Goal: Task Accomplishment & Management: Complete application form

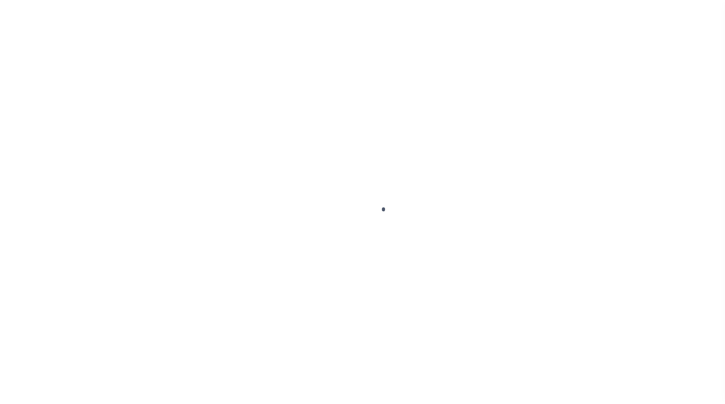
scroll to position [22, 0]
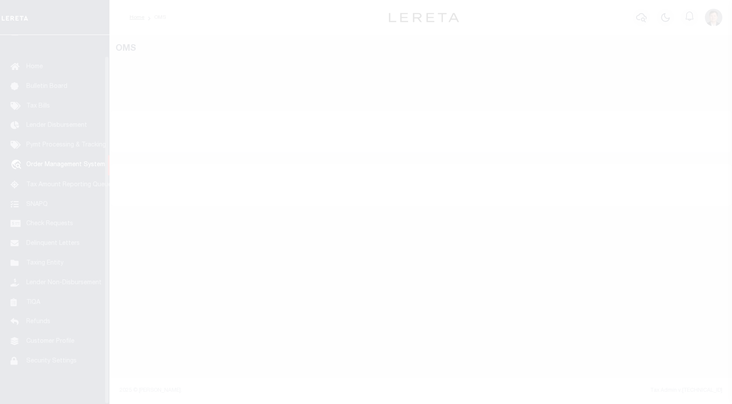
select select "200"
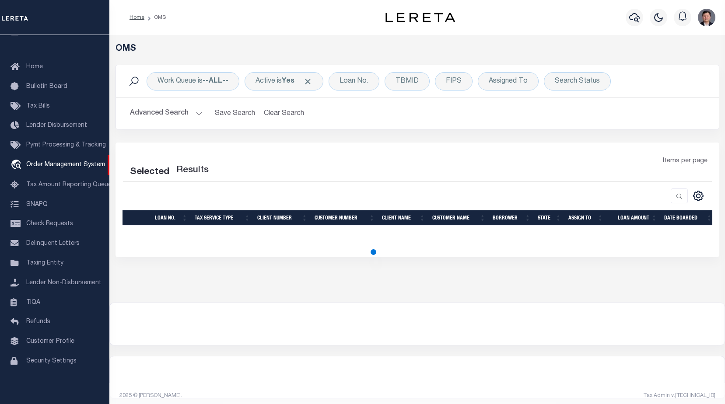
select select "200"
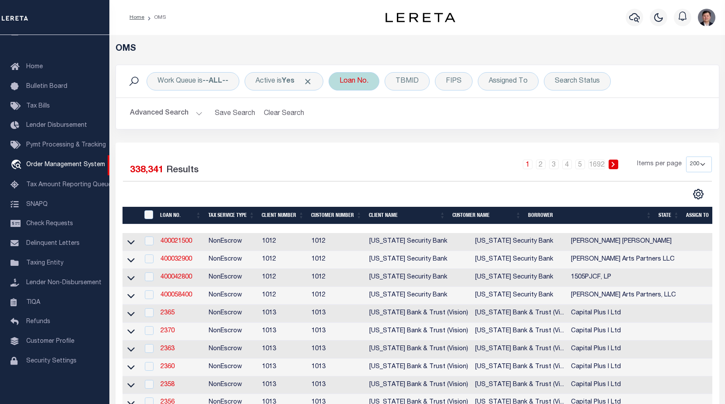
click at [357, 80] on div "Loan No." at bounding box center [354, 81] width 51 height 18
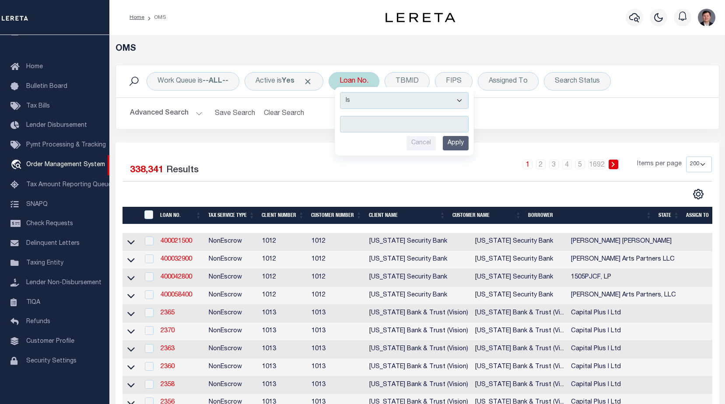
click at [357, 126] on input "text" at bounding box center [404, 124] width 129 height 17
type input "11506104759"
click at [466, 144] on input "Apply" at bounding box center [456, 143] width 26 height 14
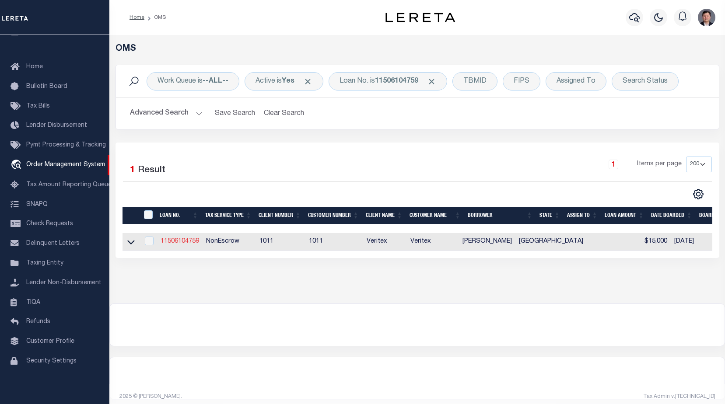
click at [186, 242] on link "11506104759" at bounding box center [180, 241] width 39 height 6
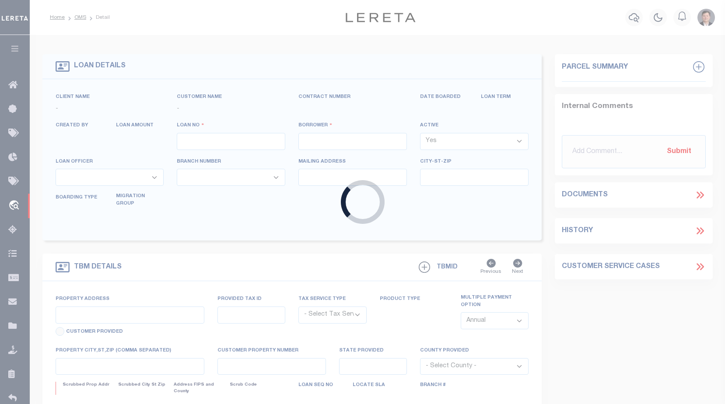
type input "11506104759"
type input "[PERSON_NAME]"
select select
select select "NonEscrow"
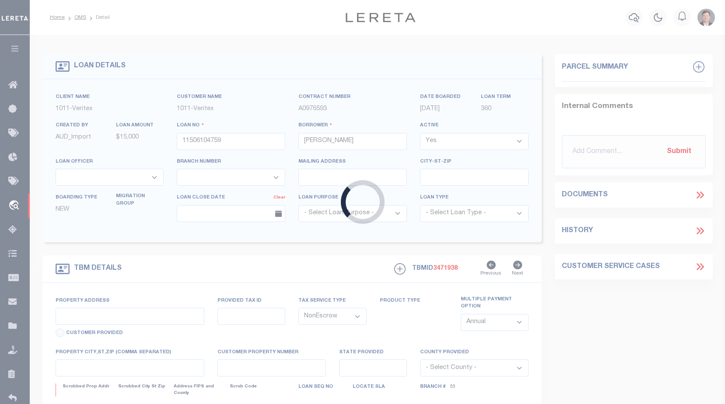
type input "[STREET_ADDRESS]"
select select
type input "[GEOGRAPHIC_DATA], [GEOGRAPHIC_DATA] 75407"
type input "[GEOGRAPHIC_DATA]"
select select
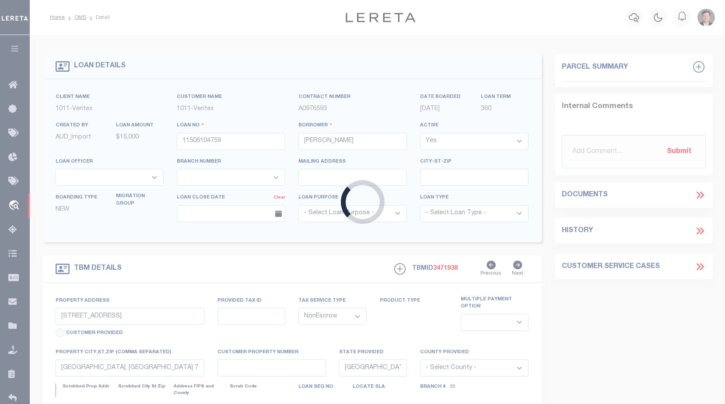
type textarea "LOT 4, [GEOGRAPHIC_DATA] [GEOGRAPHIC_DATA]"
select select "15354"
select select "69"
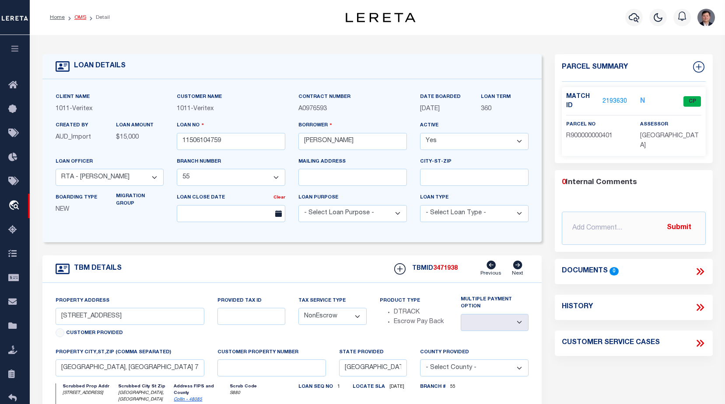
click at [79, 19] on link "OMS" at bounding box center [80, 17] width 12 height 5
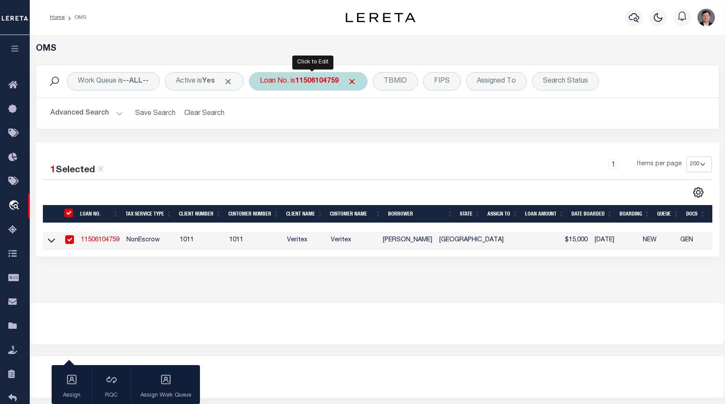
click at [325, 85] on div "Loan No. is 11506104759" at bounding box center [308, 81] width 119 height 18
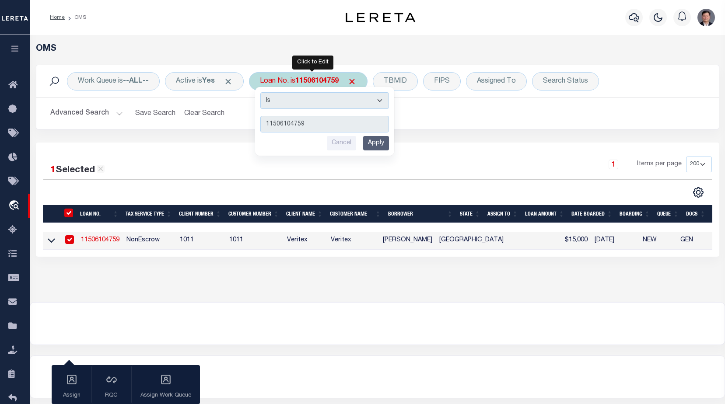
click at [310, 123] on input "11506104759" at bounding box center [324, 124] width 129 height 17
drag, startPoint x: 319, startPoint y: 123, endPoint x: 225, endPoint y: 116, distance: 94.4
click at [225, 116] on div "Work Queue is --ALL-- Active is Yes Loan No. is 11506104759 Is Contains 1150610…" at bounding box center [377, 97] width 683 height 65
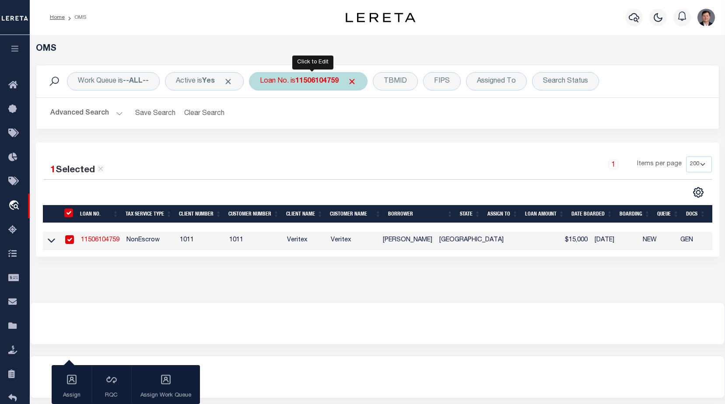
click at [330, 82] on b "11506104759" at bounding box center [316, 81] width 43 height 7
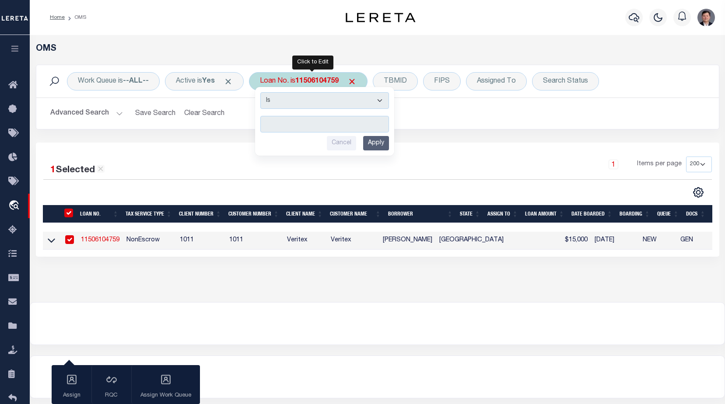
click at [335, 122] on input "text" at bounding box center [324, 124] width 129 height 17
type input "100012"
click at [378, 145] on input "Apply" at bounding box center [376, 143] width 26 height 14
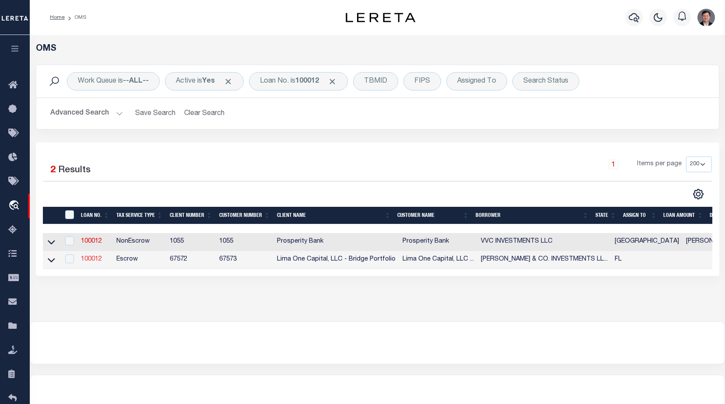
click at [94, 262] on link "100012" at bounding box center [91, 259] width 21 height 6
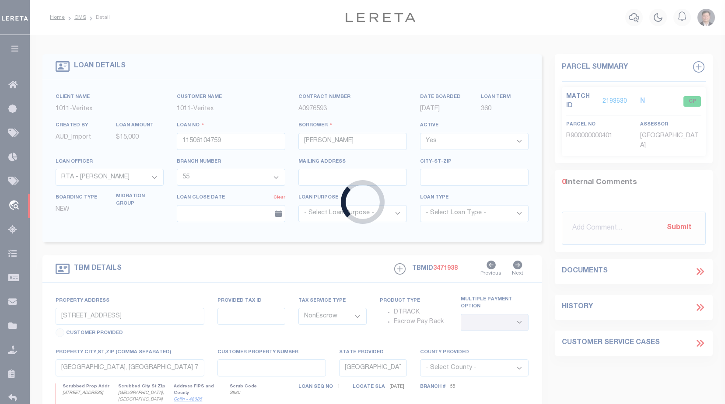
type input "100012"
type input "[PERSON_NAME] & CO. INVESTMENTS LLC"
select select
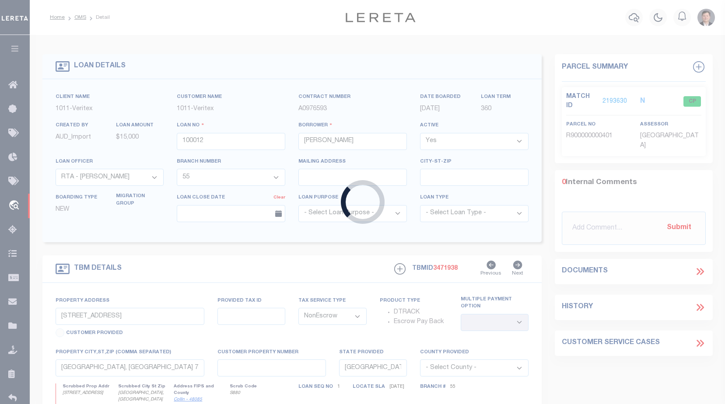
select select
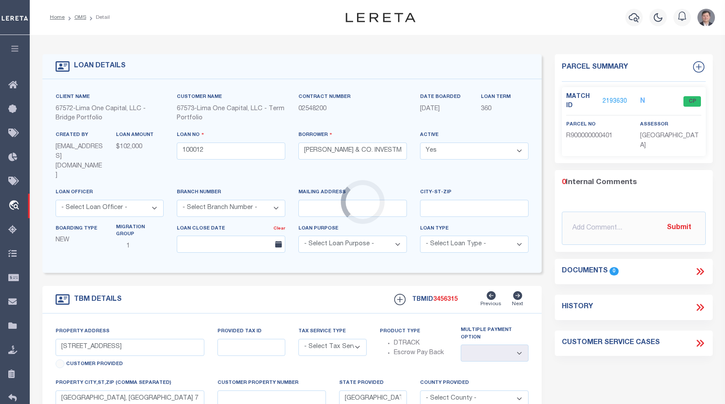
type input "[STREET_ADDRESS]"
radio input "true"
select select "Escrow"
select select
type input "[GEOGRAPHIC_DATA]"
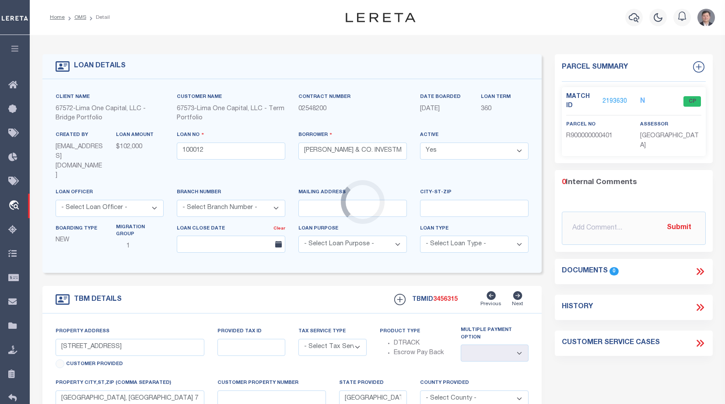
type input "100012-1"
type input "FL"
type textarea "COLLECTOR: ENTITY: PARCEL: 3"
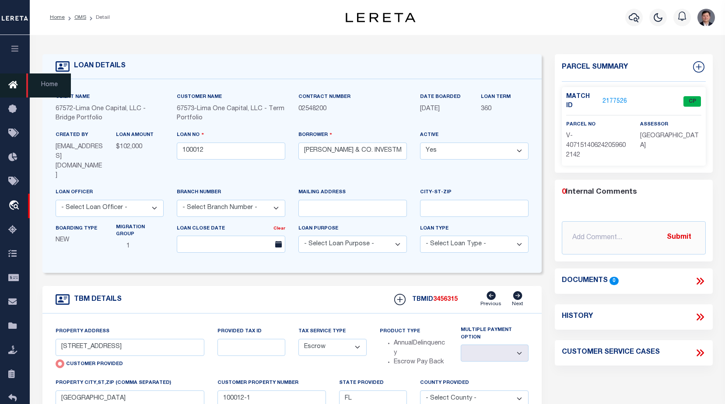
click at [16, 86] on icon at bounding box center [15, 85] width 14 height 11
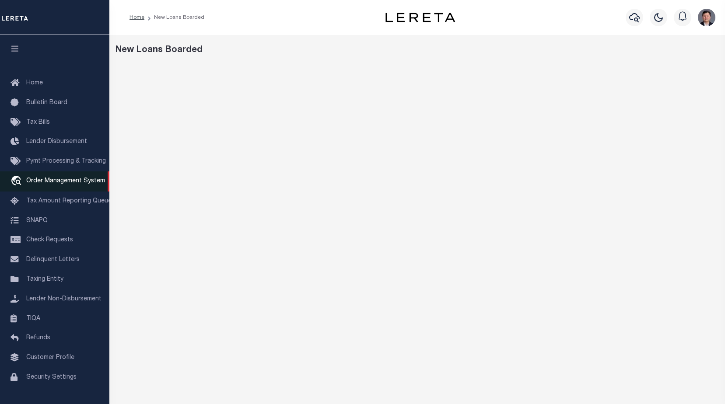
click at [49, 184] on span "Order Management System" at bounding box center [65, 181] width 79 height 6
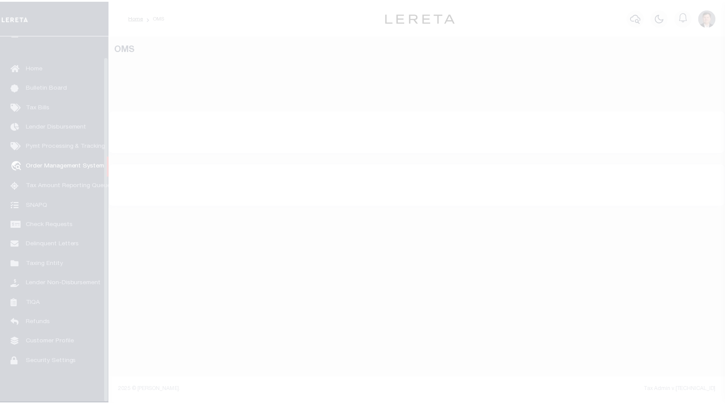
scroll to position [22, 0]
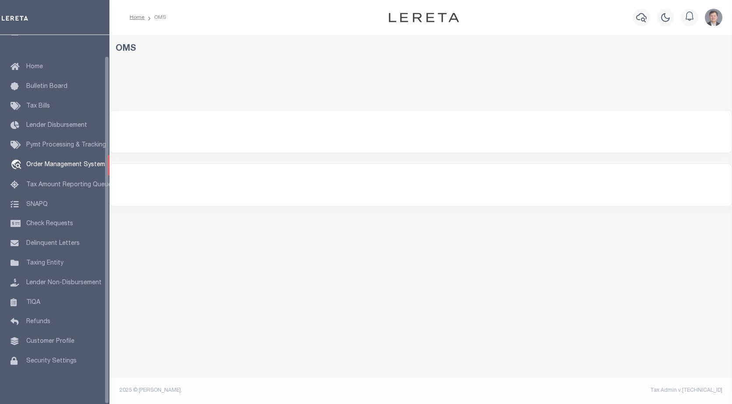
select select "200"
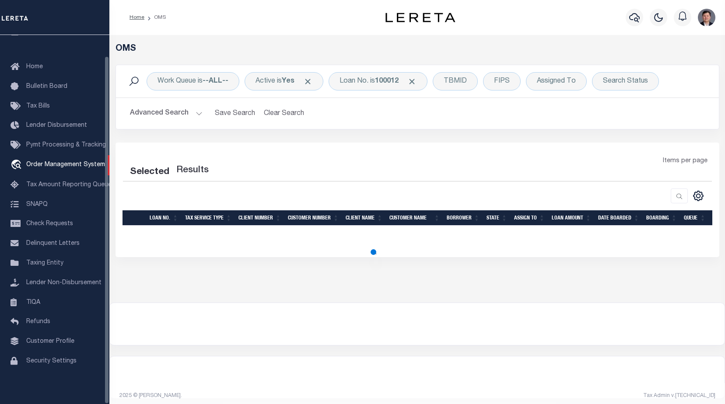
select select "200"
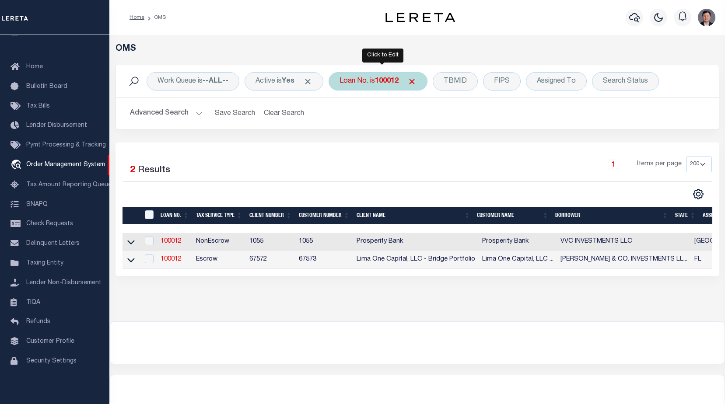
click at [399, 83] on b "100012" at bounding box center [387, 81] width 24 height 7
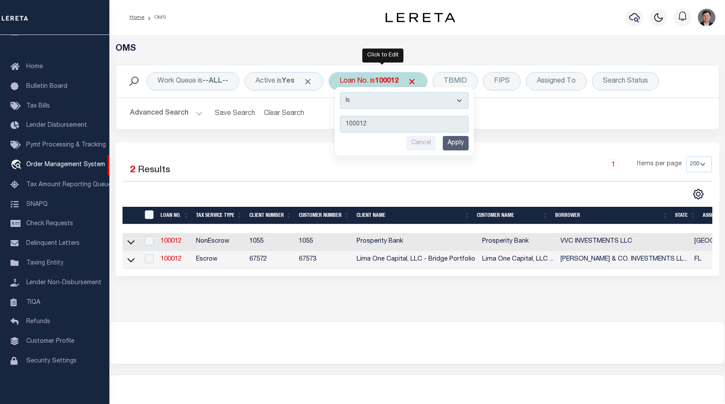
click at [385, 123] on input "100012" at bounding box center [404, 124] width 129 height 17
type input "100246"
click at [453, 142] on input "Apply" at bounding box center [456, 143] width 26 height 14
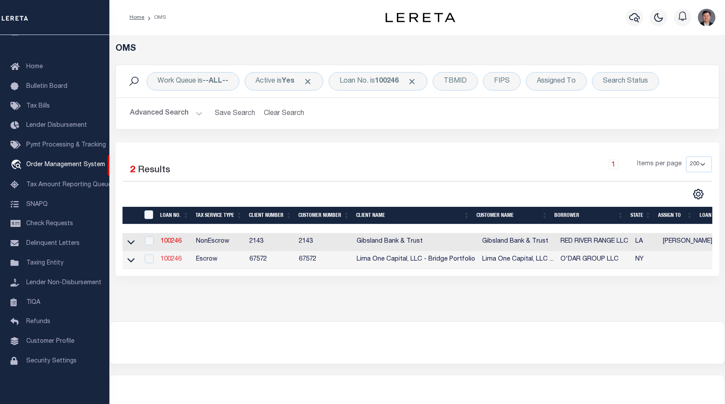
click at [174, 262] on link "100246" at bounding box center [171, 259] width 21 height 6
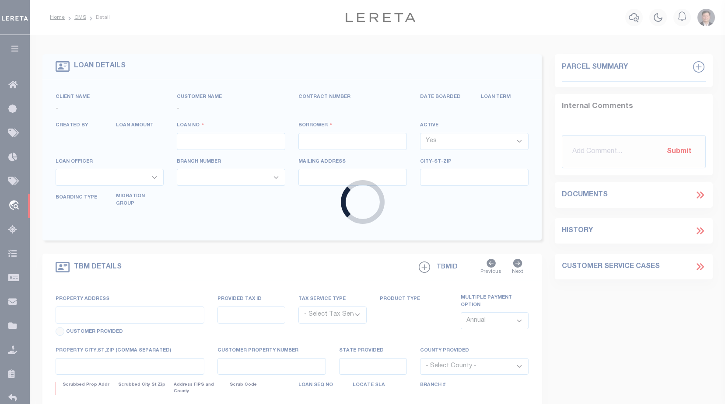
type input "100246"
type input "O'DAR GROUP LLC"
select select
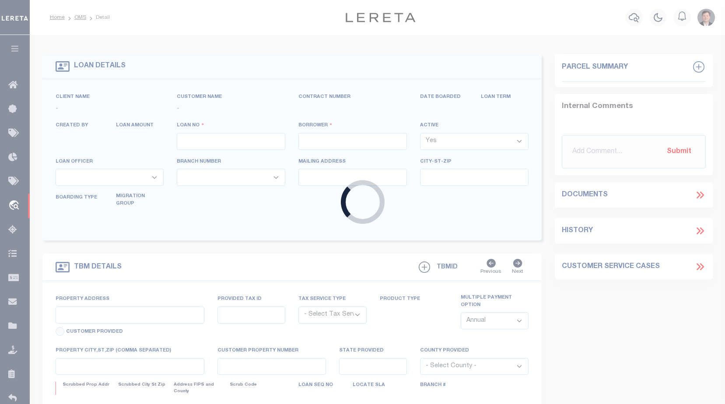
select select
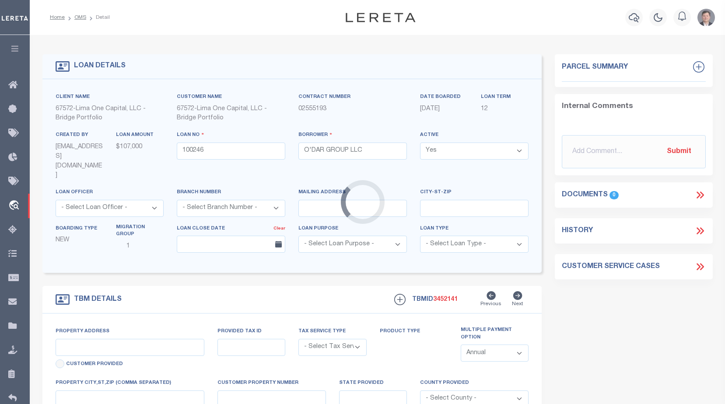
type input "6873 DELAMATER ROAD"
radio input "true"
select select "Escrow"
type input "DERBY NY 14047"
type input "100246-1"
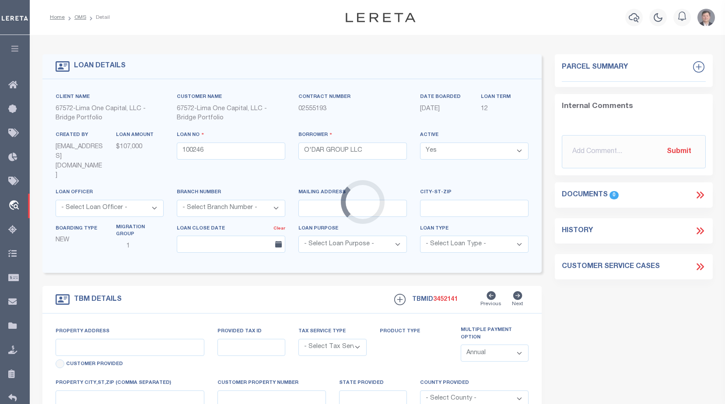
type input "NY"
type textarea "COLLECTOR: ENTITY: PARCEL: 206"
select select "4"
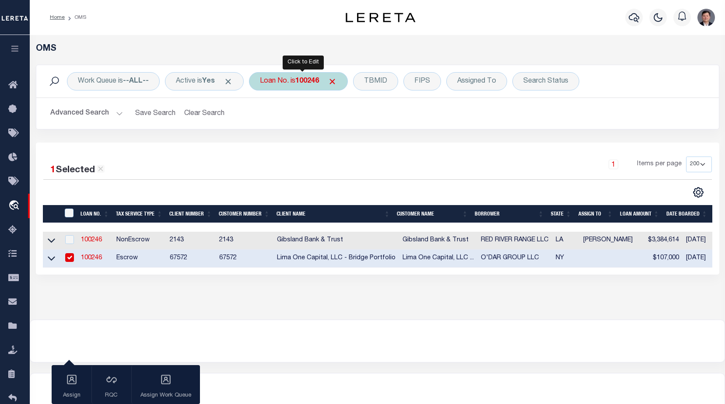
click at [294, 84] on div "Loan No. is 100246" at bounding box center [298, 81] width 99 height 18
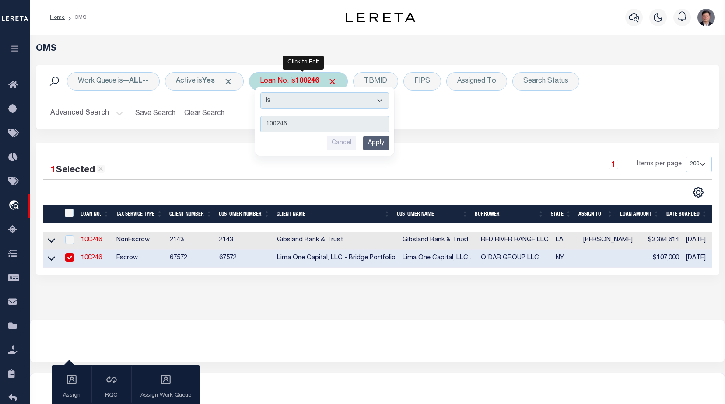
click at [307, 121] on input "100246" at bounding box center [324, 124] width 129 height 17
drag, startPoint x: 307, startPoint y: 123, endPoint x: 242, endPoint y: 116, distance: 65.6
click at [243, 118] on div "Work Queue is --ALL-- Active is Yes Loan No. is 100246 Is Contains 100246 Cance…" at bounding box center [377, 97] width 683 height 65
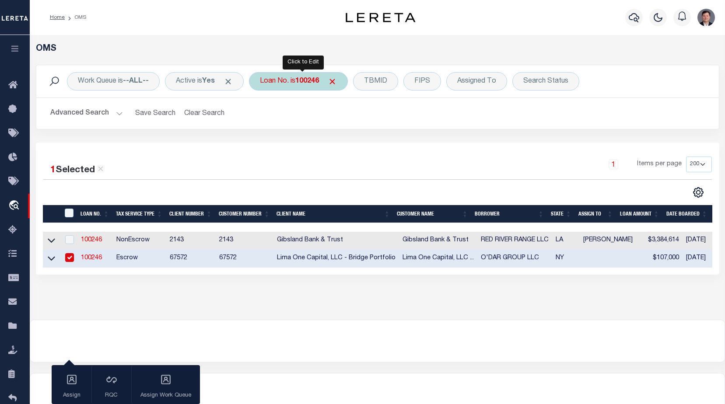
click at [305, 84] on b "100246" at bounding box center [307, 81] width 24 height 7
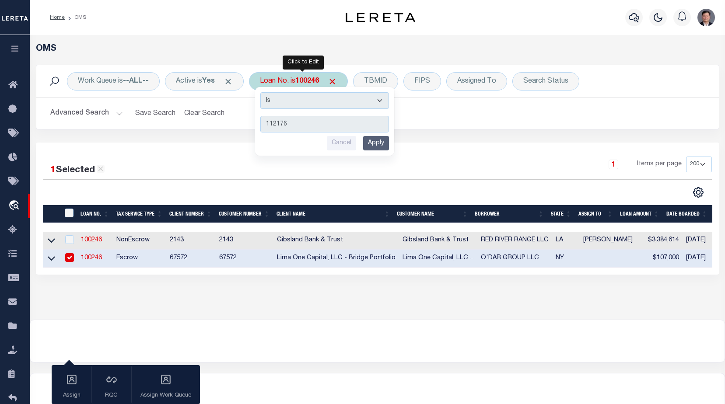
type input "112176"
click at [383, 144] on input "Apply" at bounding box center [376, 143] width 26 height 14
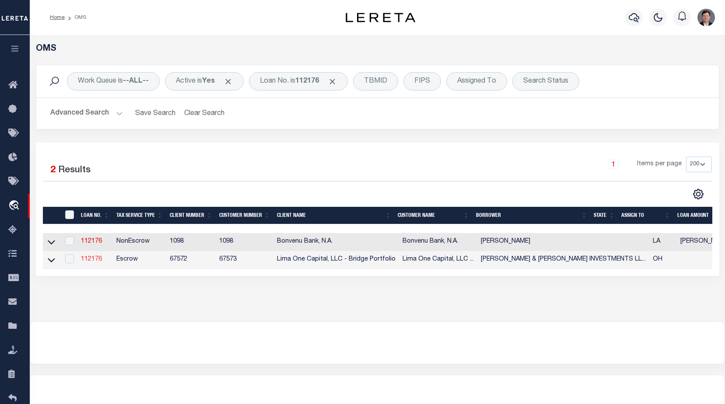
click at [92, 259] on link "112176" at bounding box center [91, 259] width 21 height 6
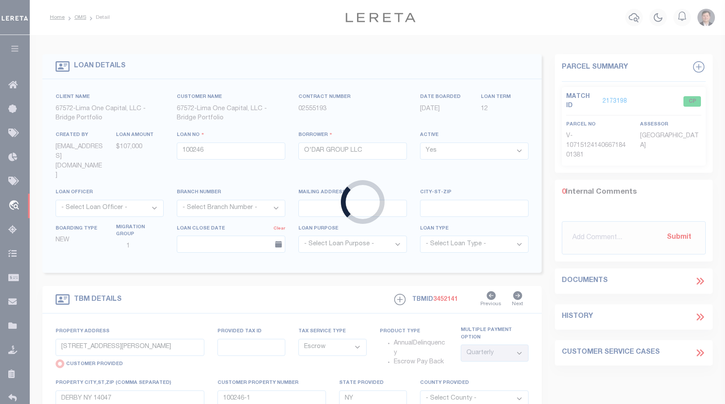
type input "112176"
type input "ALLISON & DAVIS INVESTMENTS LLC"
select select
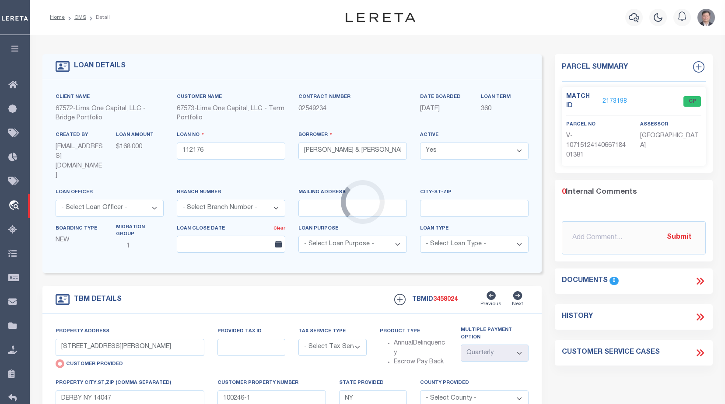
type input "5655 LAFAYETTE AVENUE"
select select "Escrow"
select select
type input "MAPLE HEIGHTS OH 44137"
type input "112176-1"
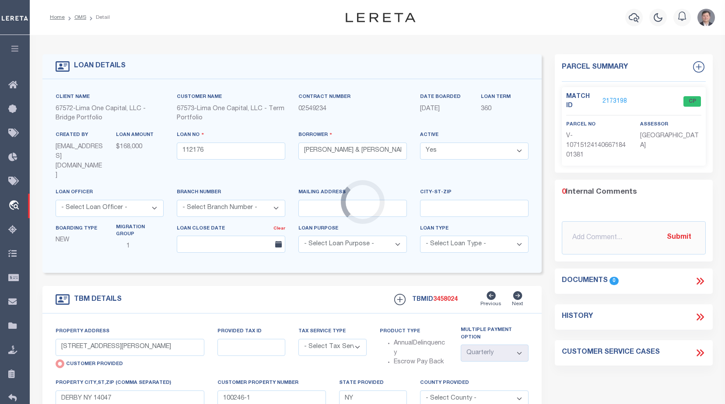
type input "OH"
type textarea "COLLECTOR: ENTITY: PARCEL: 784"
